Goal: Task Accomplishment & Management: Use online tool/utility

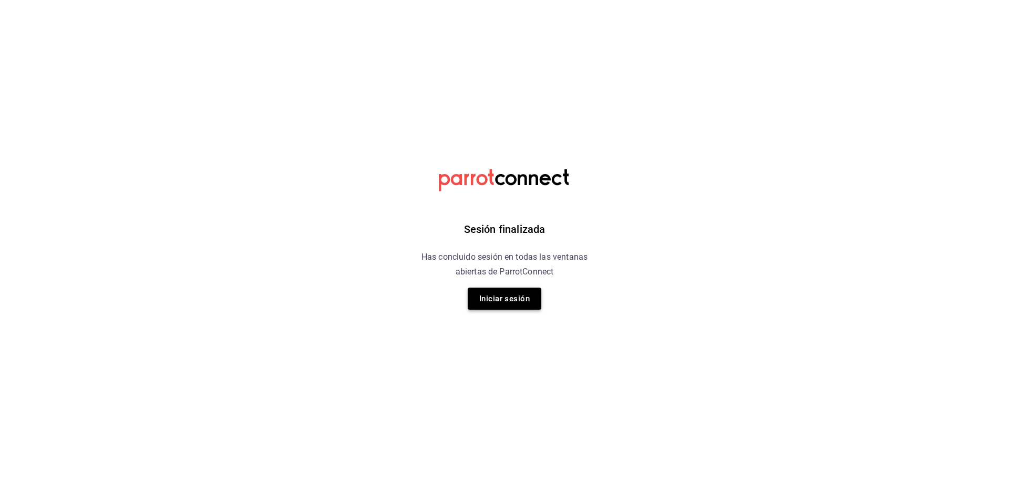
click at [503, 298] on button "Iniciar sesión" at bounding box center [505, 298] width 74 height 22
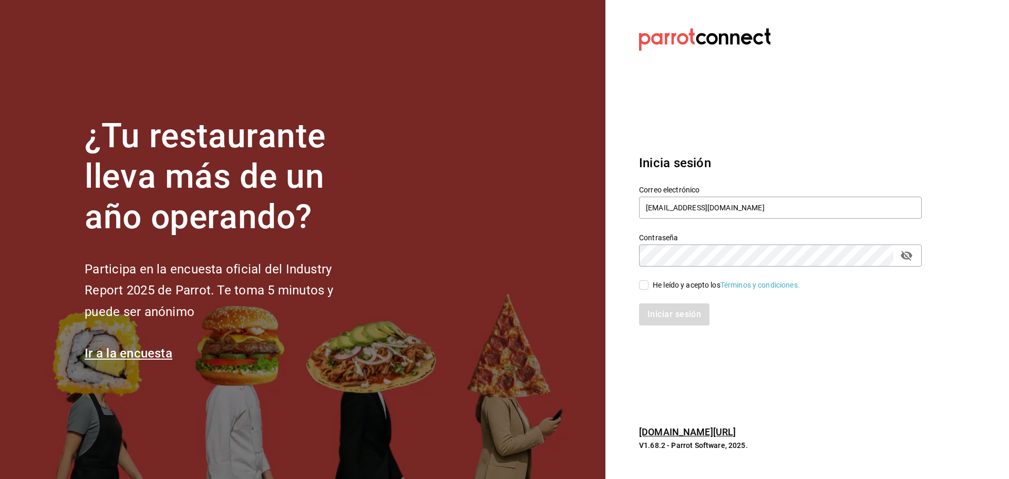
click at [640, 287] on input "He leído y acepto los Términos y condiciones." at bounding box center [643, 284] width 9 height 9
checkbox input "true"
click at [664, 316] on button "Iniciar sesión" at bounding box center [674, 314] width 71 height 22
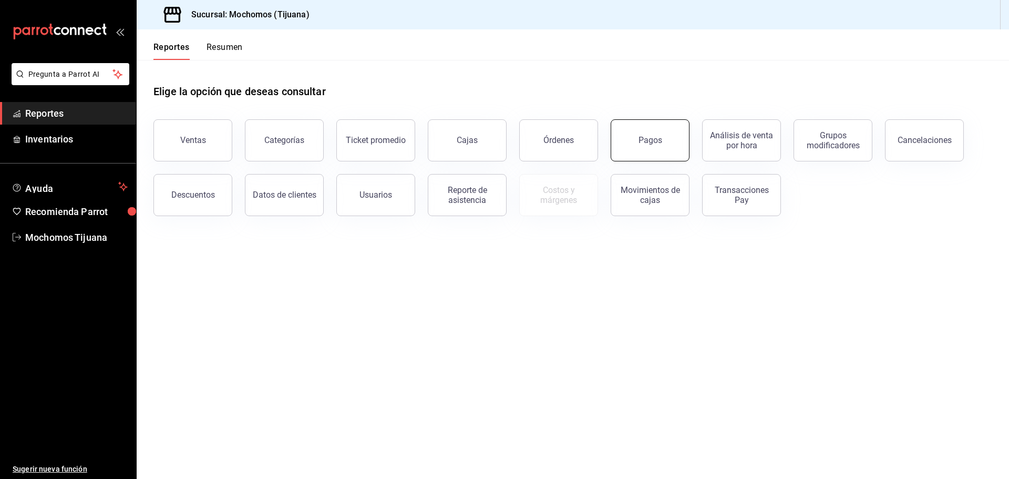
click at [664, 141] on button "Pagos" at bounding box center [650, 140] width 79 height 42
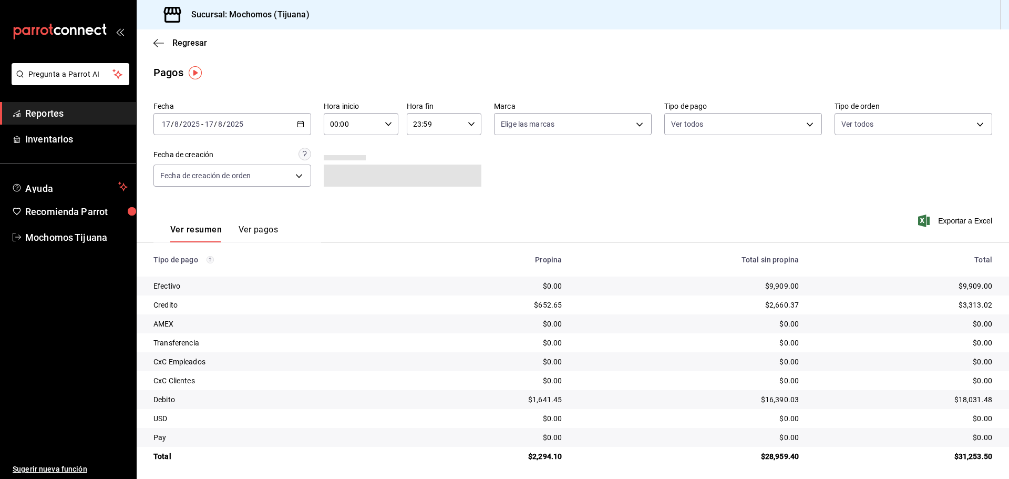
click at [302, 122] on \(Stroke\) "button" at bounding box center [300, 124] width 6 height 6
click at [179, 276] on span "Rango de fechas" at bounding box center [202, 274] width 81 height 11
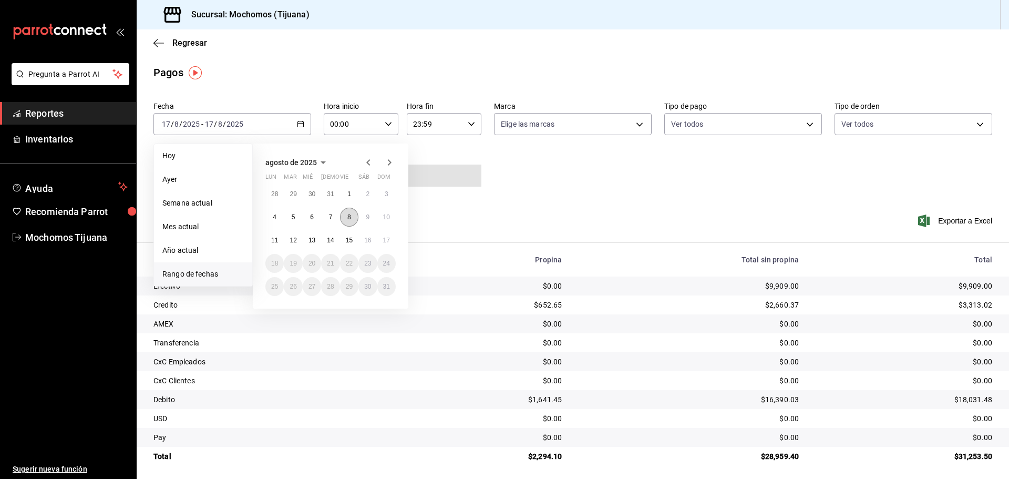
click at [348, 217] on abbr "8" at bounding box center [349, 216] width 4 height 7
click at [365, 217] on button "9" at bounding box center [367, 217] width 18 height 19
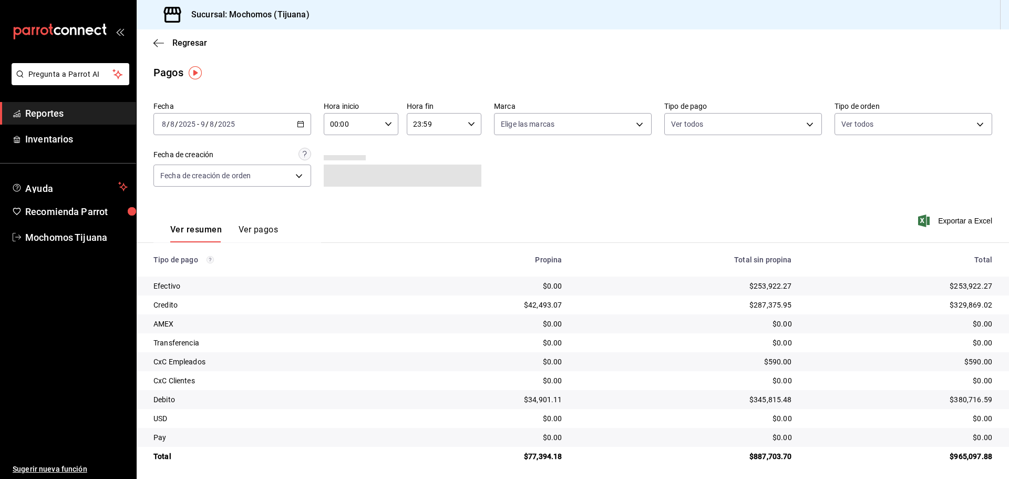
click at [387, 125] on icon "button" at bounding box center [388, 123] width 7 height 7
click at [338, 199] on span "04" at bounding box center [341, 199] width 20 height 8
type input "04:00"
click at [469, 121] on div at bounding box center [504, 239] width 1009 height 479
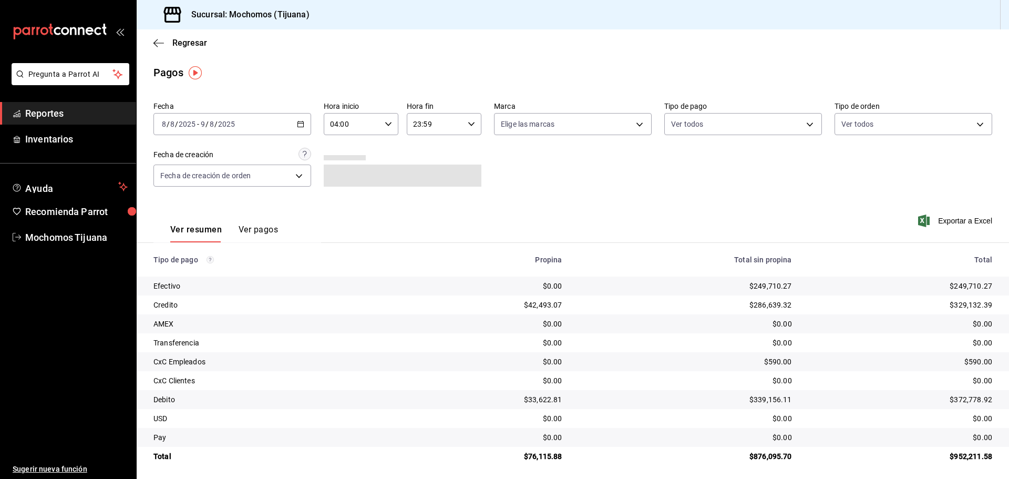
click at [468, 122] on icon "button" at bounding box center [471, 123] width 7 height 7
click at [425, 151] on span "04" at bounding box center [423, 151] width 20 height 8
type input "04:59"
click at [807, 121] on div at bounding box center [504, 239] width 1009 height 479
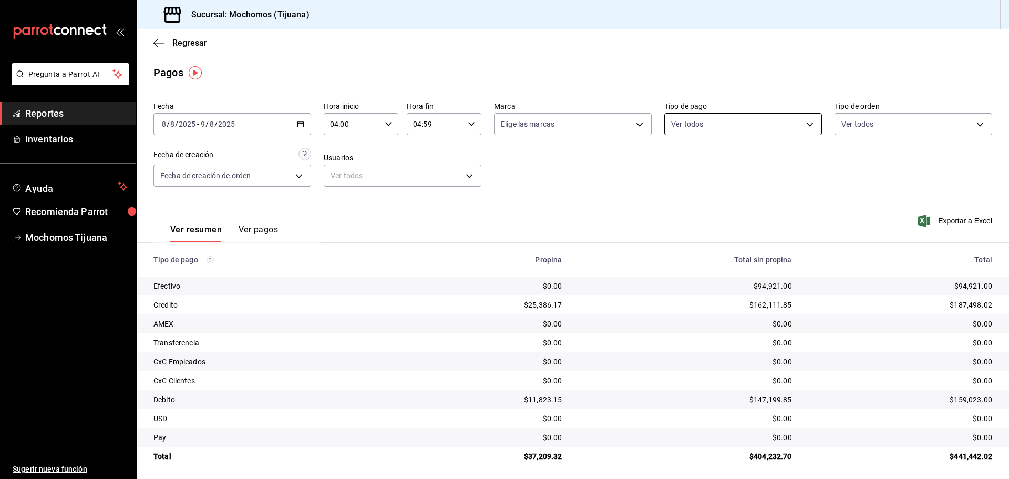
click at [805, 121] on body "Pregunta a Parrot AI Reportes Inventarios Ayuda Recomienda Parrot Mochomos Tiju…" at bounding box center [504, 239] width 1009 height 479
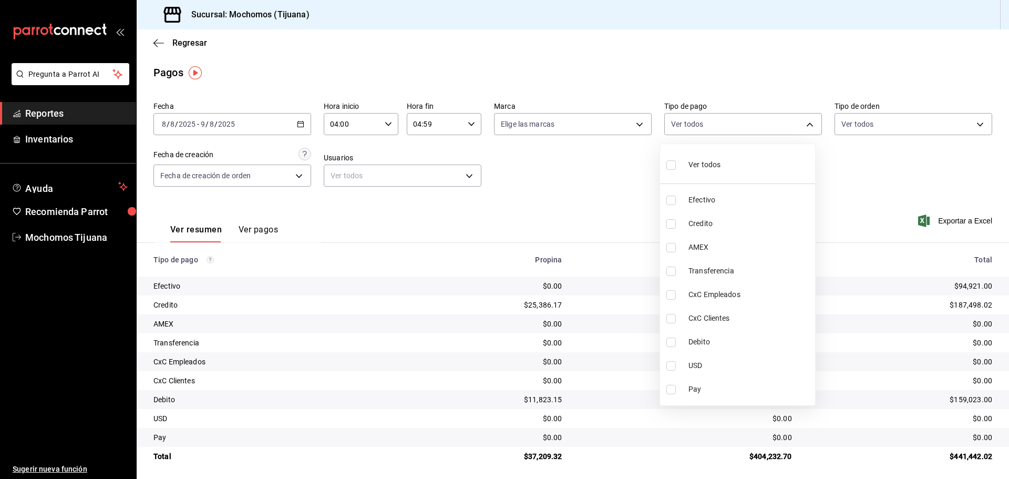
click at [379, 205] on div at bounding box center [504, 239] width 1009 height 479
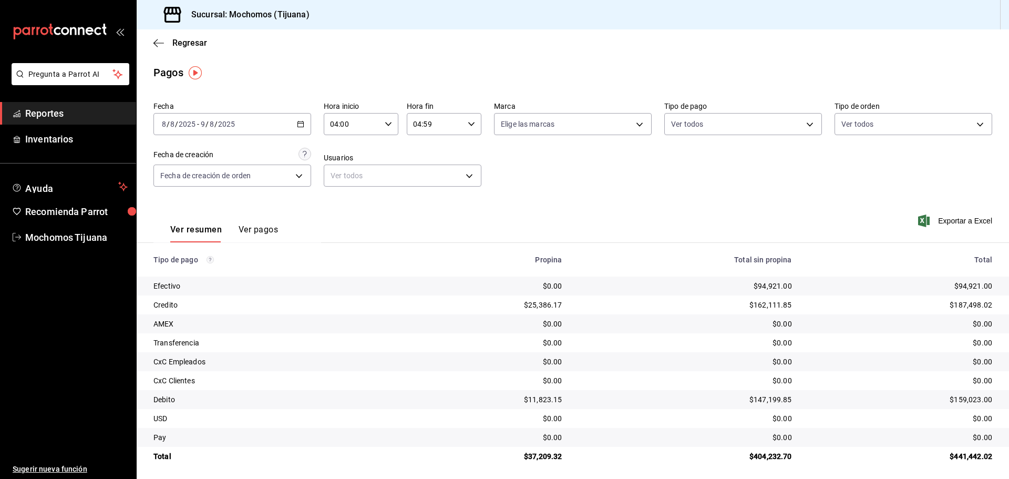
click at [259, 228] on button "Ver pagos" at bounding box center [258, 233] width 39 height 18
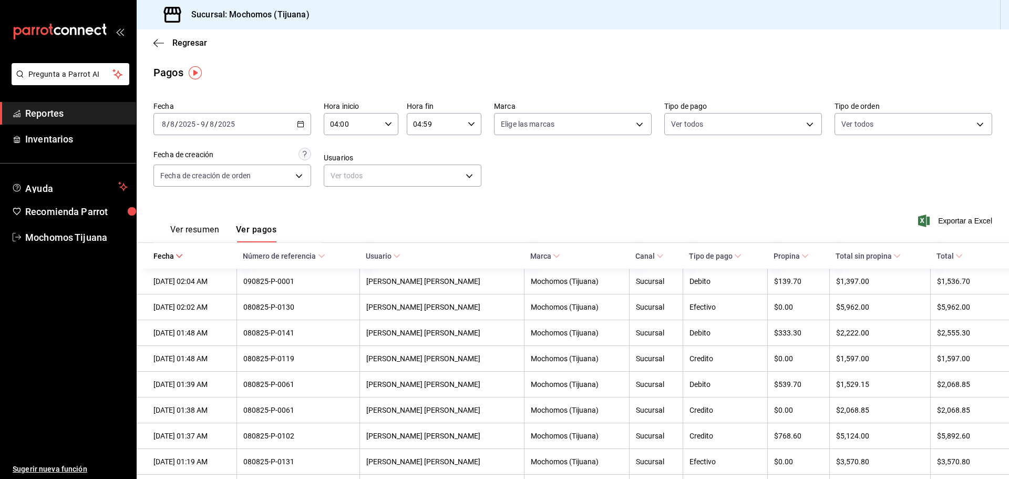
click at [955, 254] on icon at bounding box center [958, 255] width 7 height 7
click at [299, 125] on icon "button" at bounding box center [300, 123] width 7 height 7
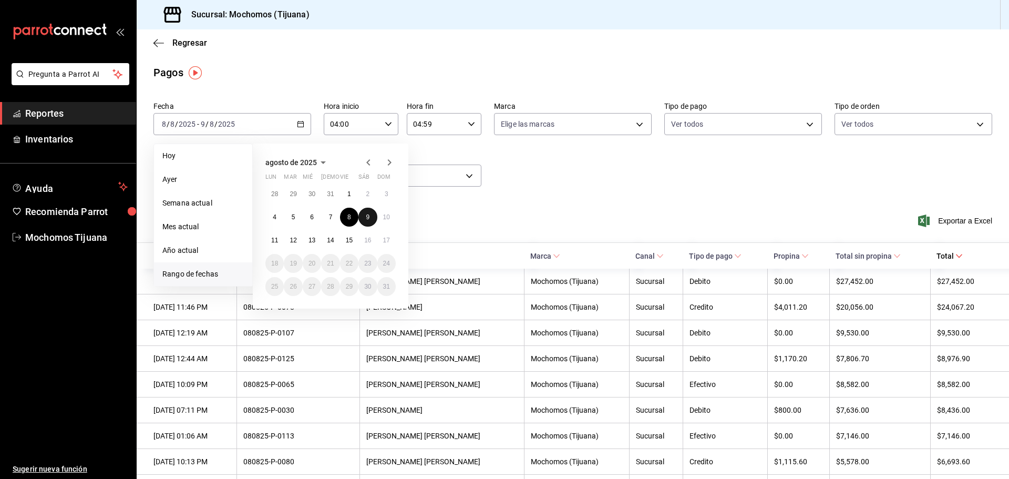
click at [366, 218] on abbr "9" at bounding box center [368, 216] width 4 height 7
click at [388, 220] on abbr "10" at bounding box center [386, 216] width 7 height 7
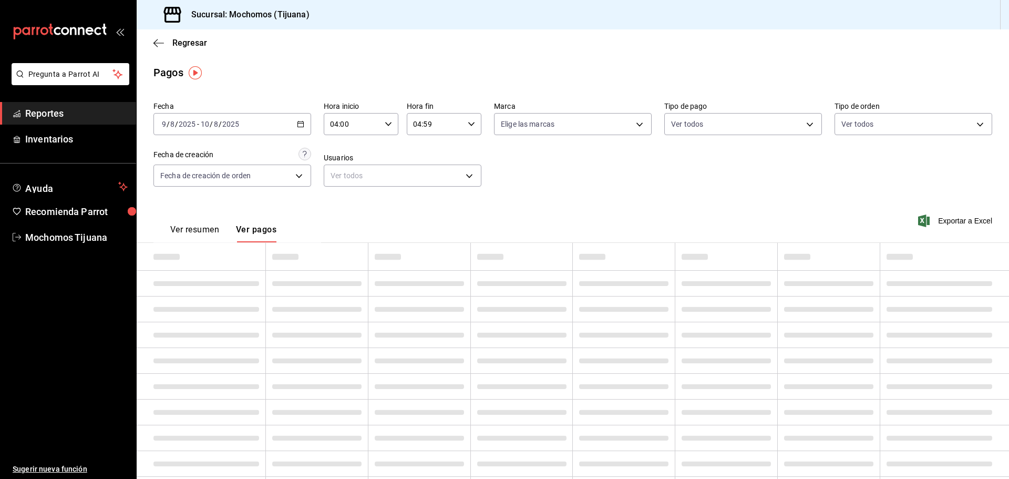
type input "00:00"
type input "23:59"
click at [385, 121] on icon "button" at bounding box center [388, 123] width 7 height 7
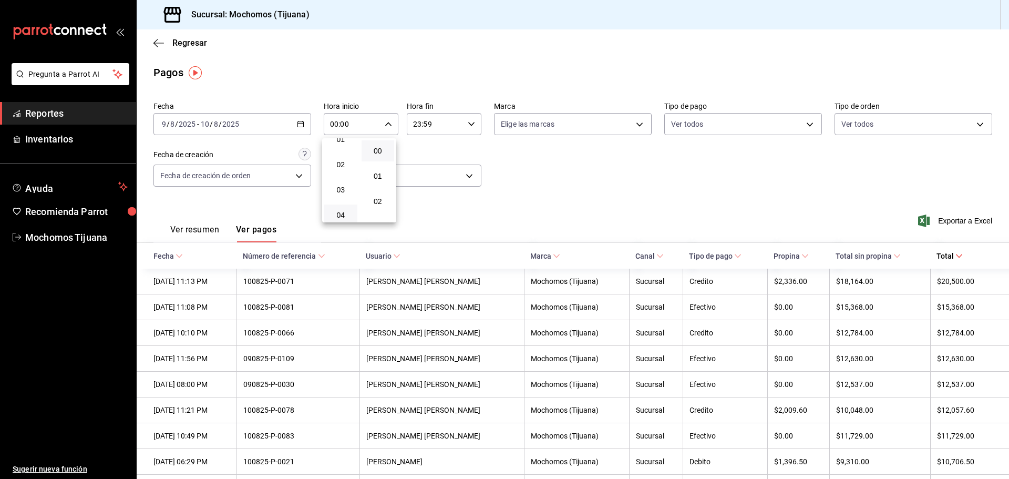
scroll to position [53, 0]
click at [340, 193] on button "04" at bounding box center [340, 199] width 33 height 21
type input "04:00"
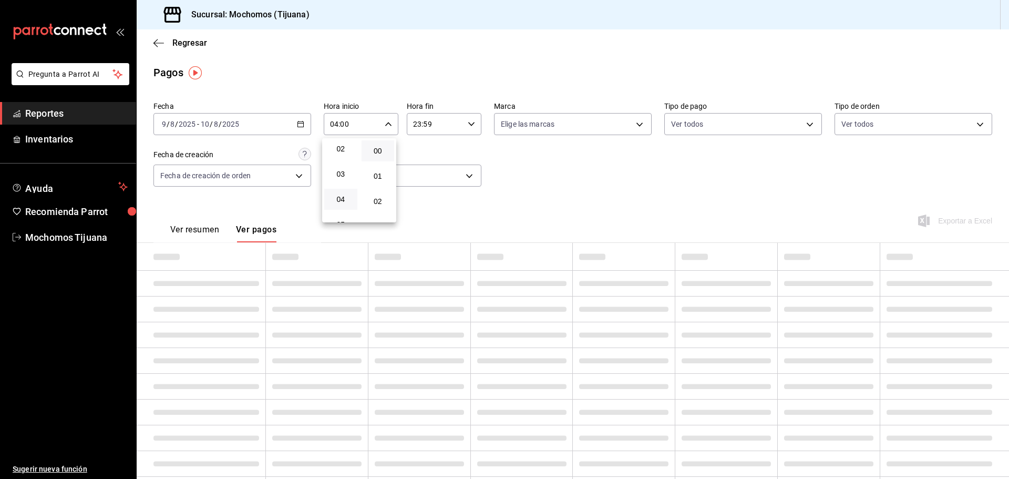
click at [465, 119] on div at bounding box center [504, 239] width 1009 height 479
click at [471, 121] on icon "button" at bounding box center [471, 123] width 7 height 7
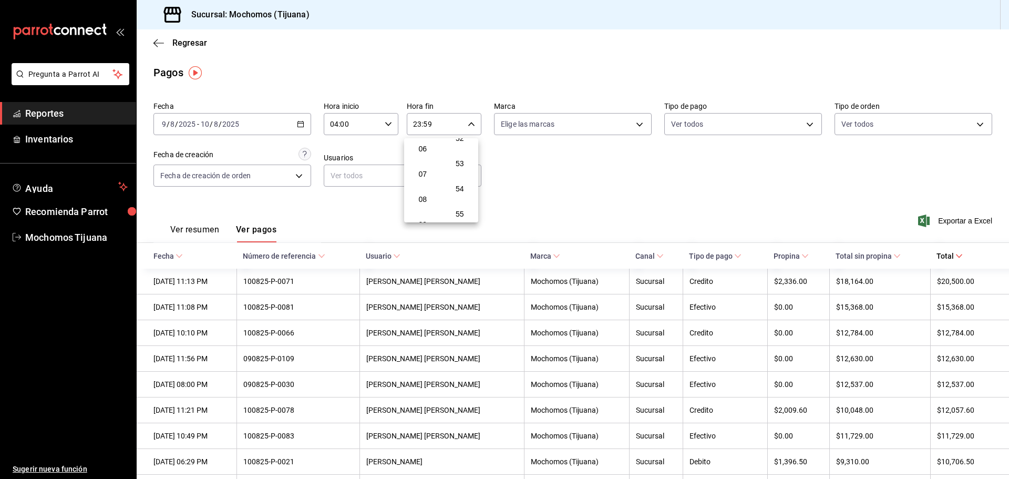
scroll to position [101, 0]
click at [423, 151] on span "04" at bounding box center [423, 151] width 20 height 8
type input "04:59"
click at [951, 256] on div at bounding box center [504, 239] width 1009 height 479
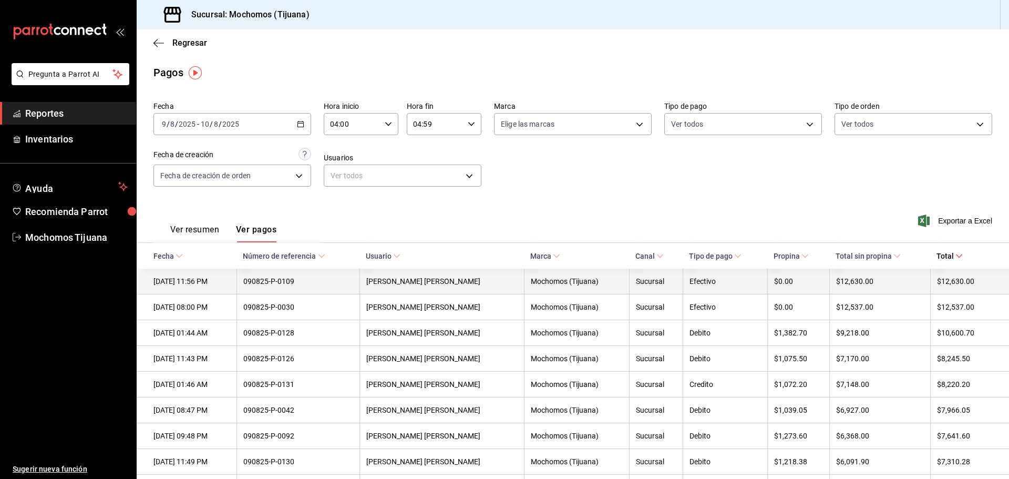
scroll to position [53, 0]
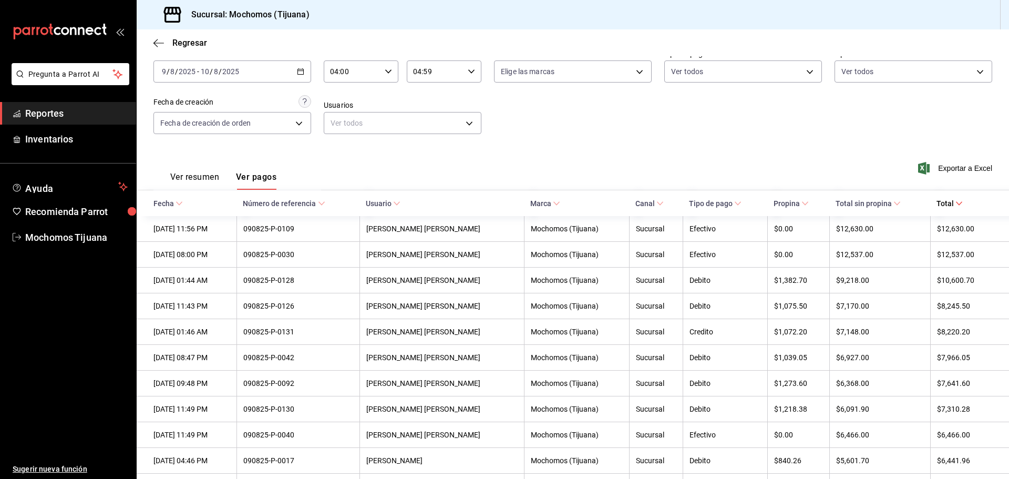
click at [955, 202] on icon at bounding box center [958, 203] width 7 height 7
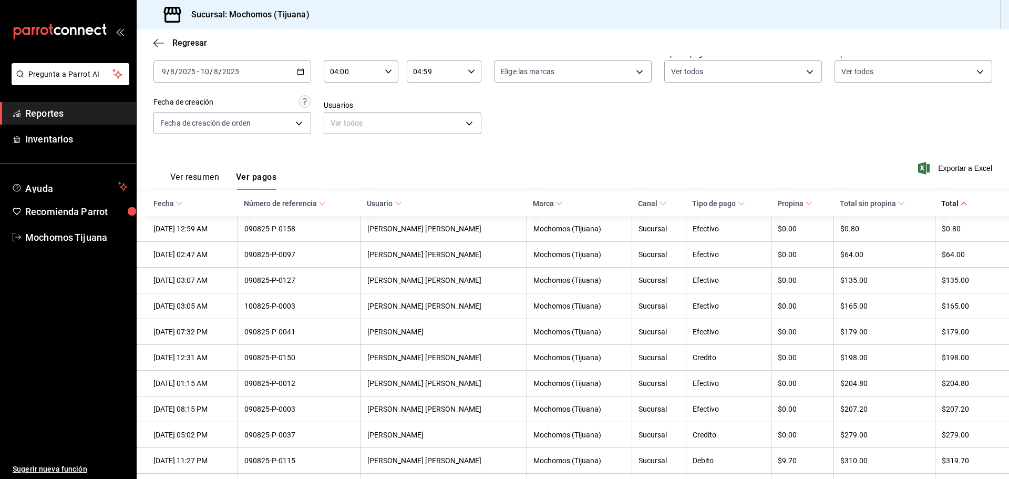
click at [960, 204] on icon at bounding box center [963, 203] width 7 height 7
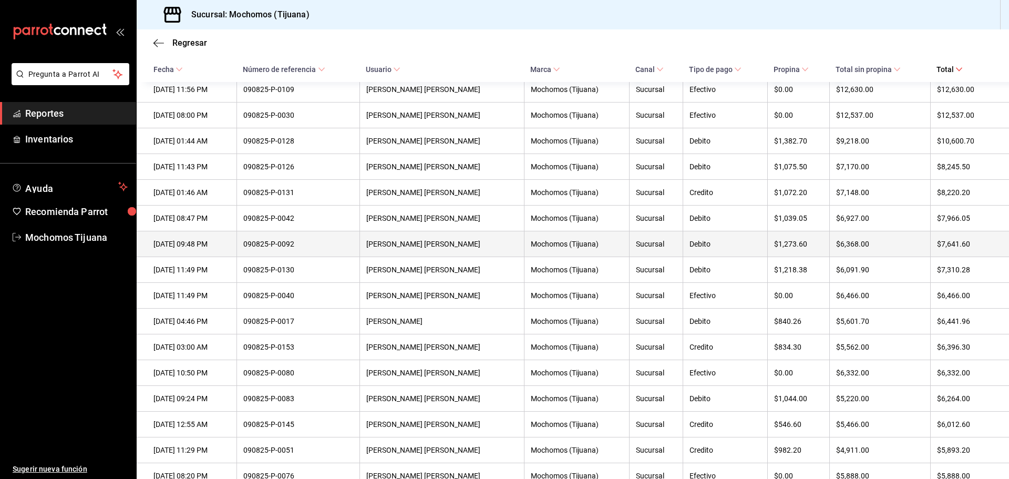
scroll to position [210, 0]
